Goal: Information Seeking & Learning: Learn about a topic

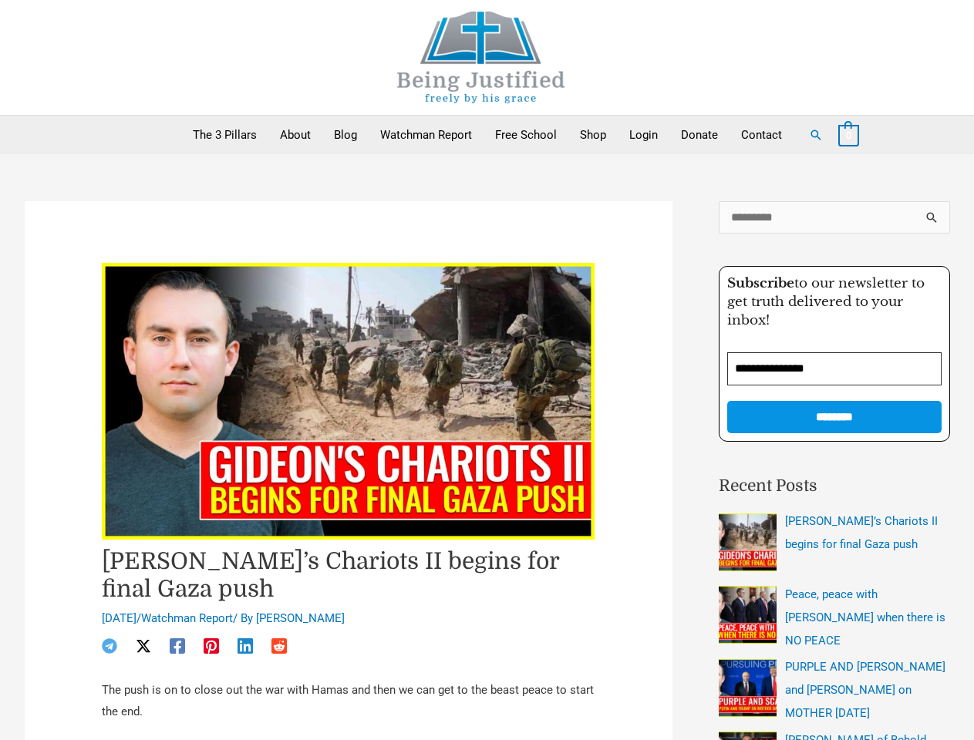
click at [487, 370] on img at bounding box center [349, 401] width 494 height 277
click at [815, 135] on link "Search" at bounding box center [816, 135] width 14 height 14
